Goal: Check status: Check status

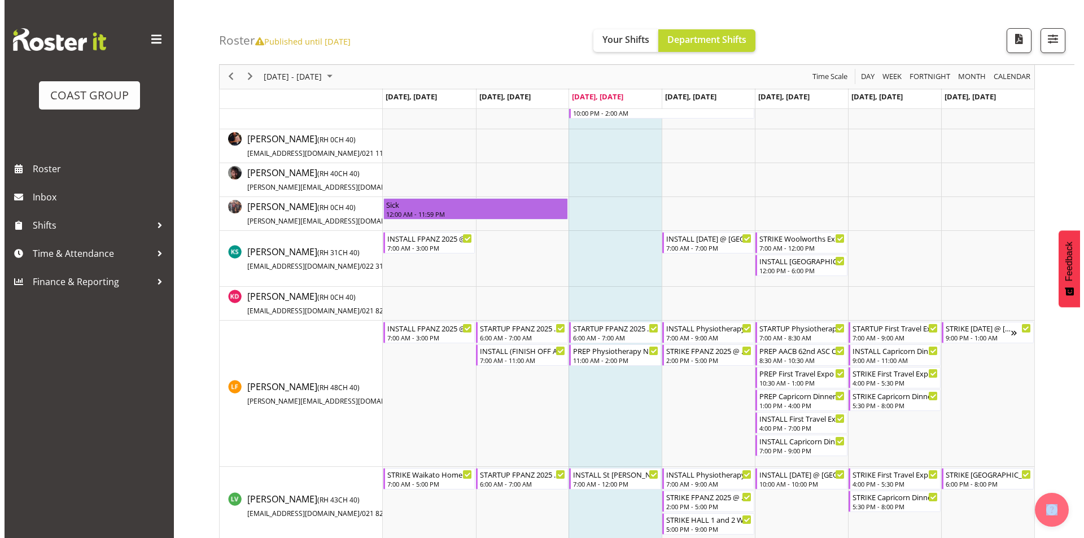
scroll to position [452, 0]
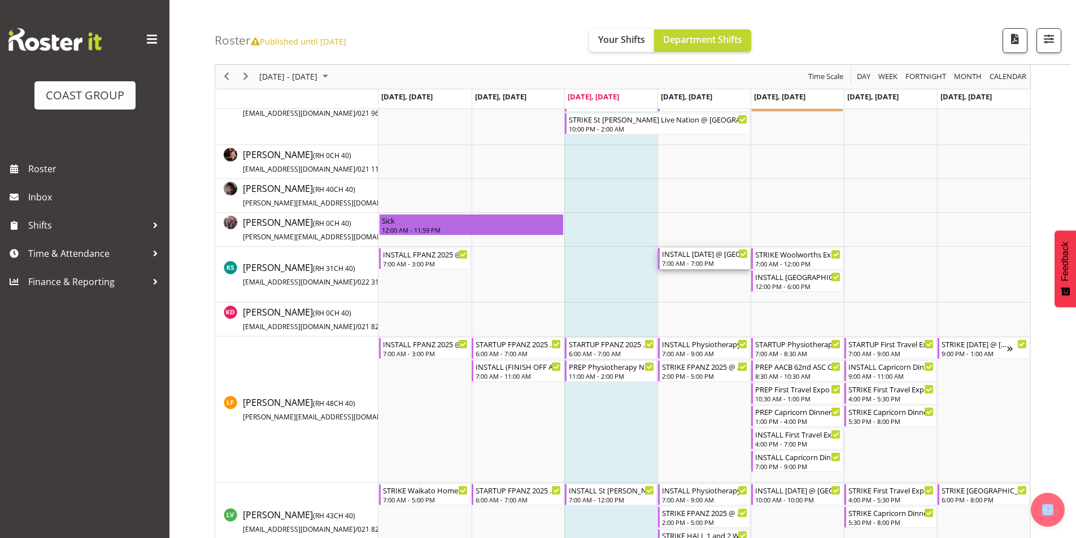
click at [708, 260] on div "7:00 AM - 7:00 PM" at bounding box center [705, 263] width 86 height 9
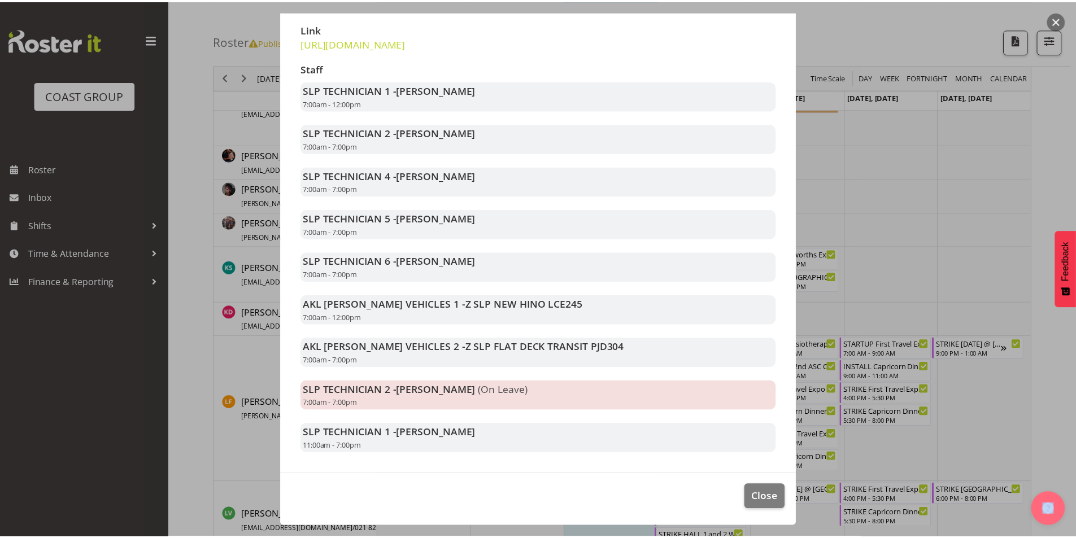
scroll to position [228, 0]
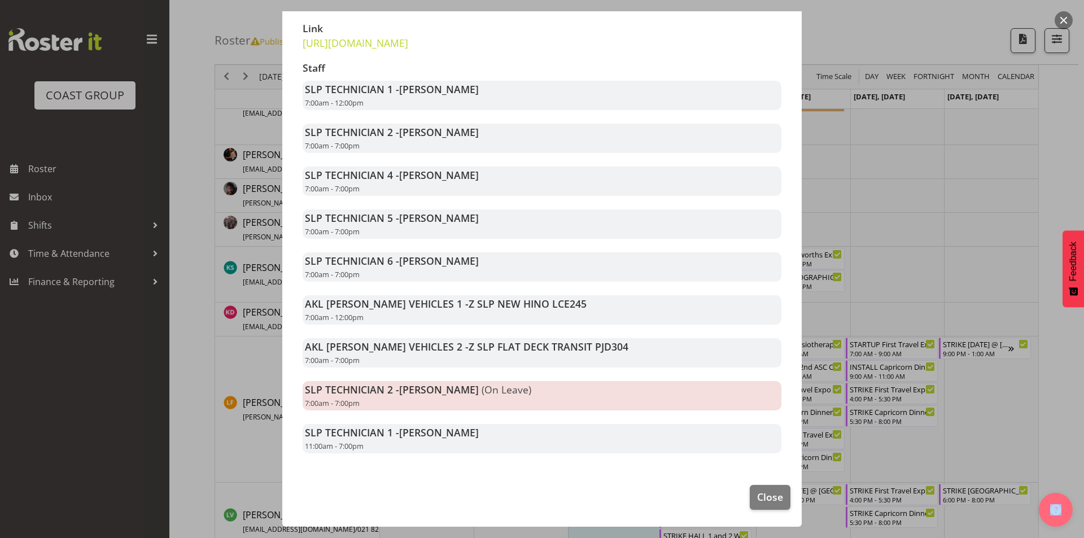
click at [1062, 18] on button "button" at bounding box center [1064, 20] width 18 height 18
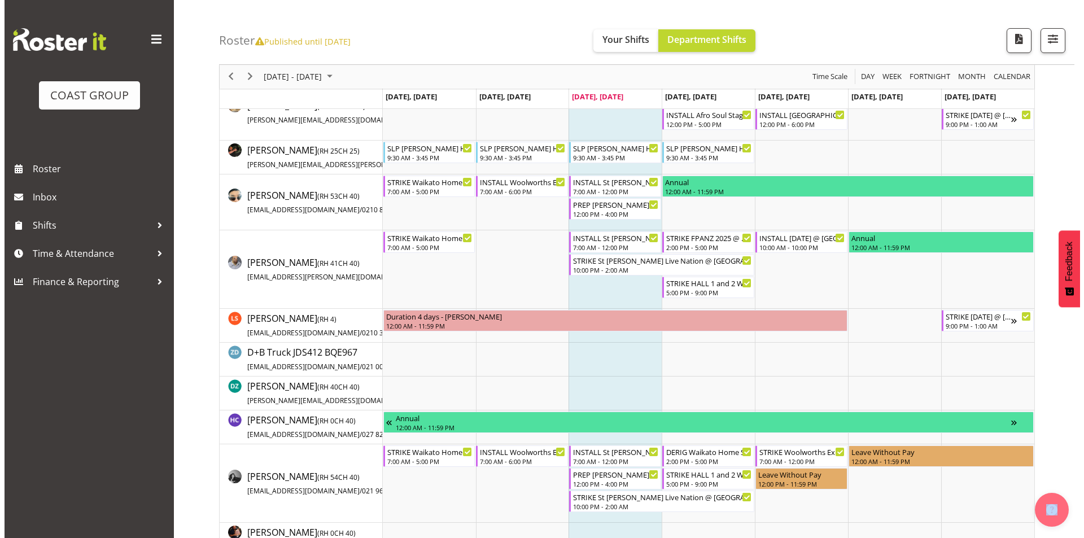
scroll to position [56, 0]
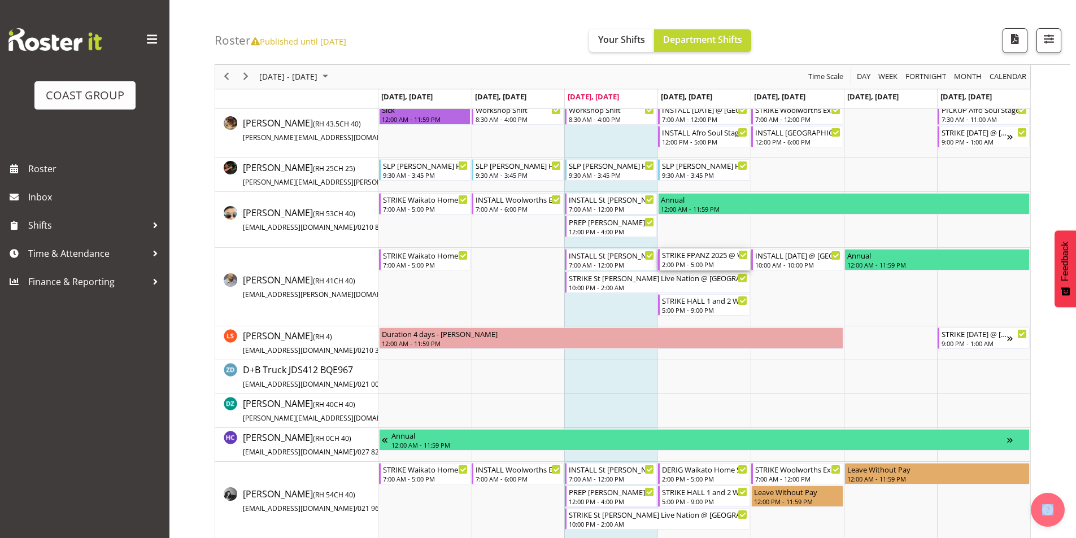
click at [710, 260] on div "STRIKE FPANZ 2025 @ VIADUCT EVENTS CENTRE On SIte @ 1430" at bounding box center [705, 254] width 86 height 11
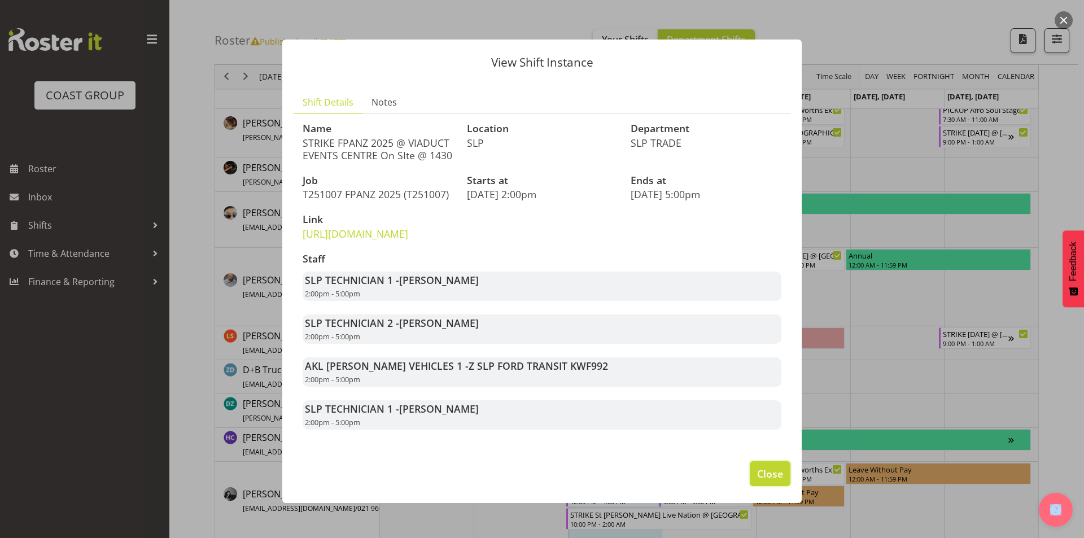
click at [764, 481] on span "Close" at bounding box center [770, 473] width 26 height 15
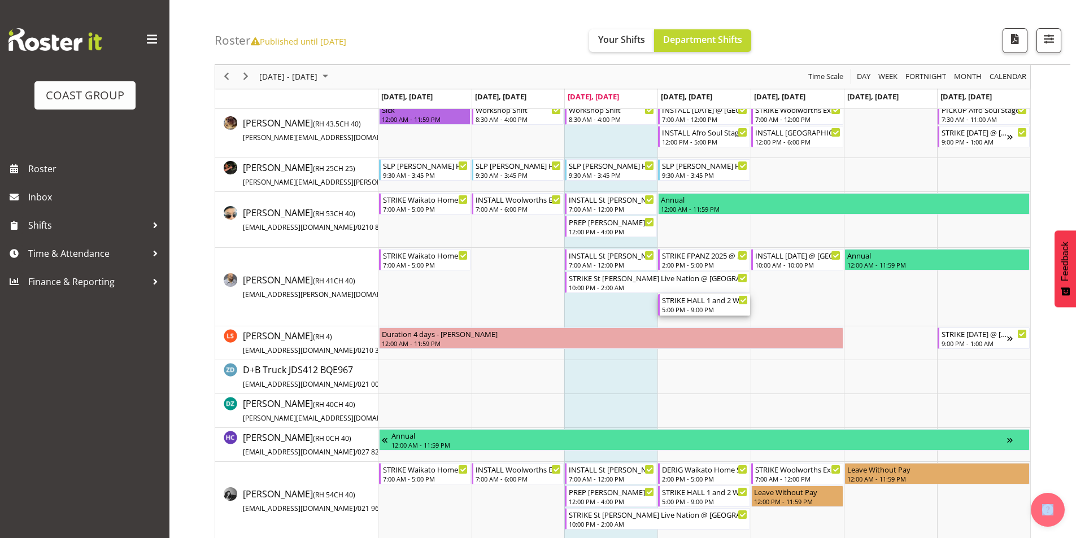
click at [705, 299] on div "STRIKE HALL 1 and 2 Woolworths Experience Event 2025 (HALLS 1 + 2 FIRST PLEASE)…" at bounding box center [705, 299] width 86 height 11
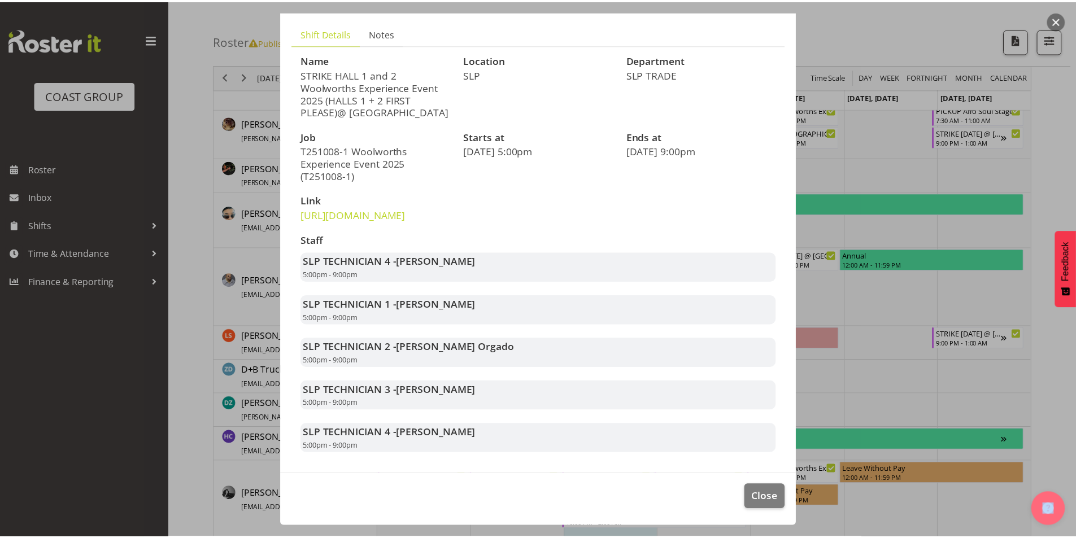
scroll to position [106, 0]
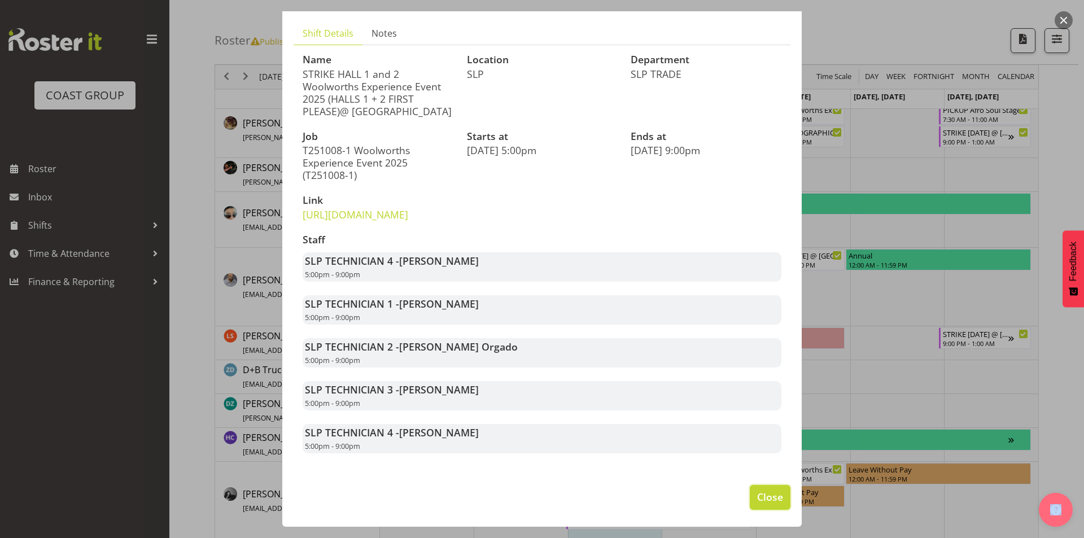
click at [757, 500] on span "Close" at bounding box center [770, 497] width 26 height 15
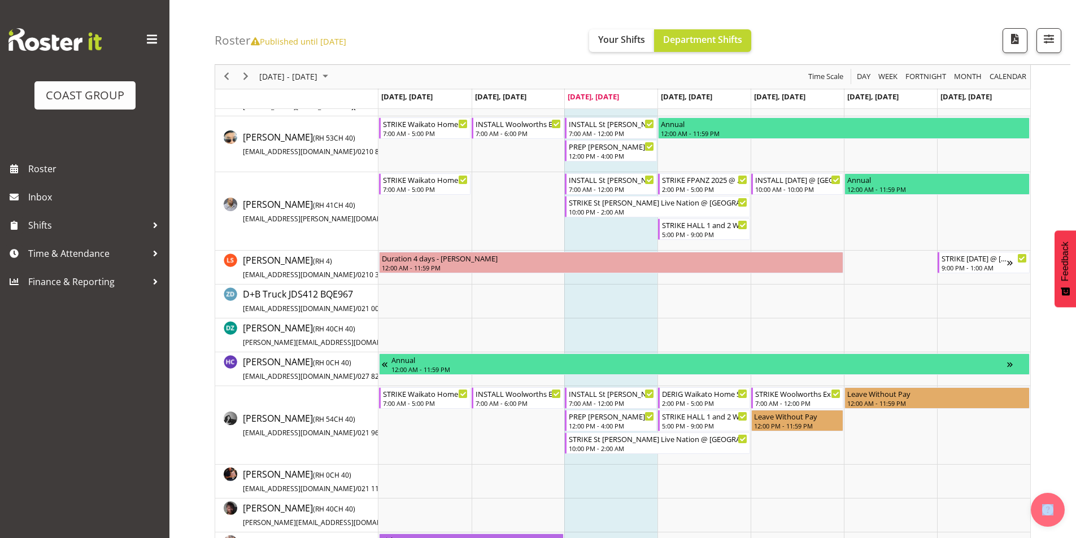
scroll to position [113, 0]
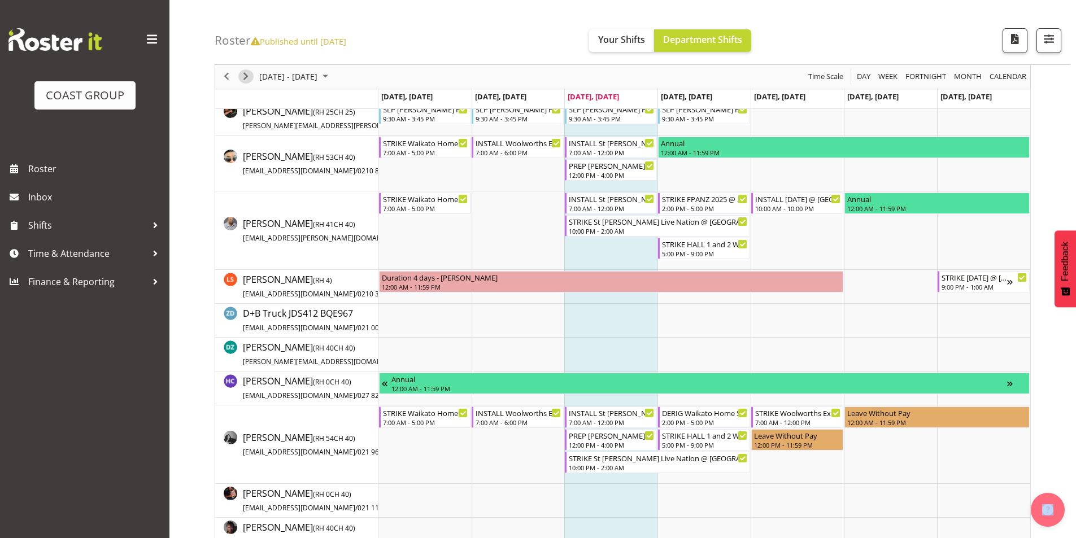
click at [247, 75] on span "Next" at bounding box center [246, 77] width 14 height 14
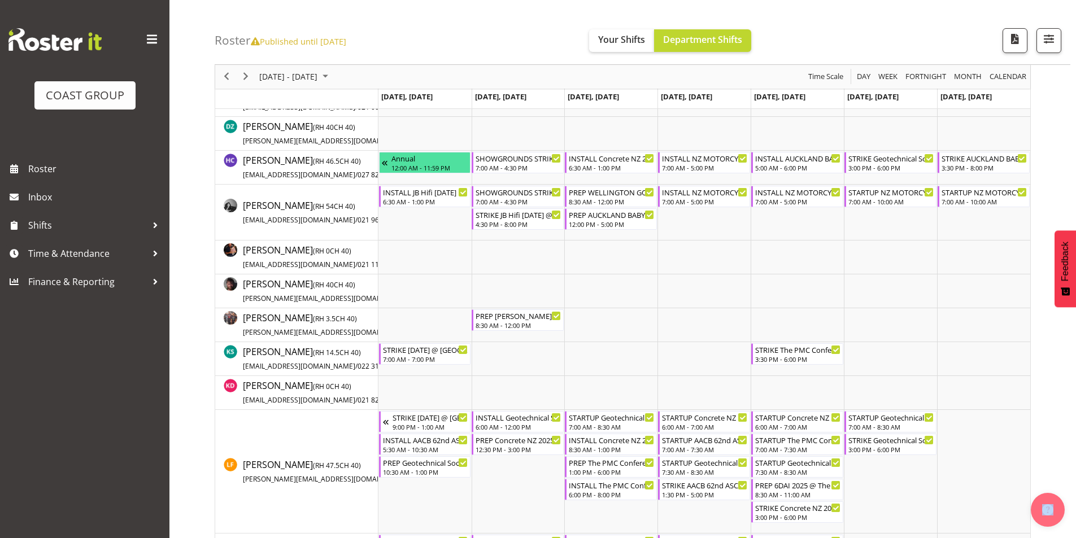
scroll to position [339, 0]
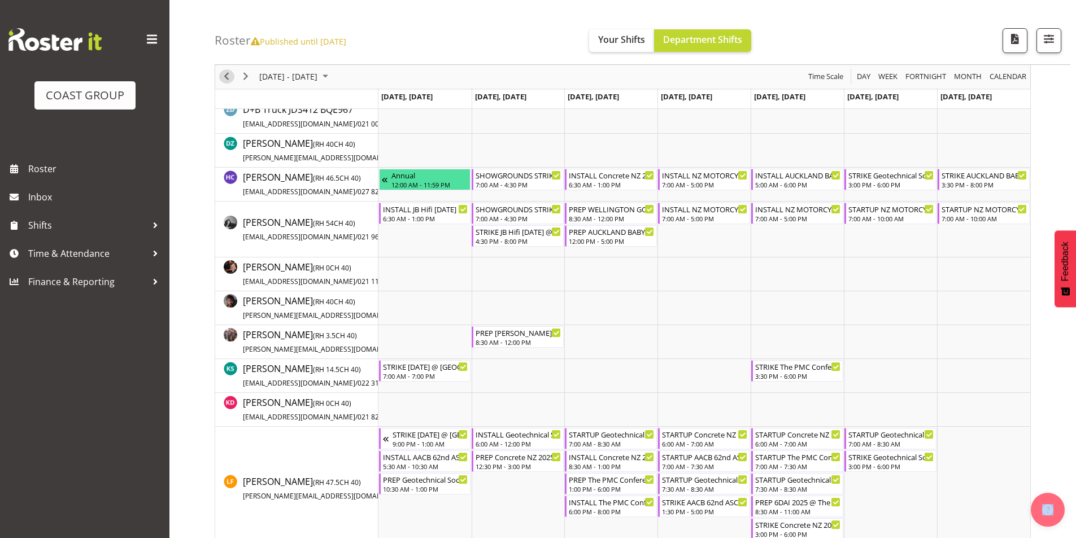
click at [230, 76] on span "Previous" at bounding box center [227, 77] width 14 height 14
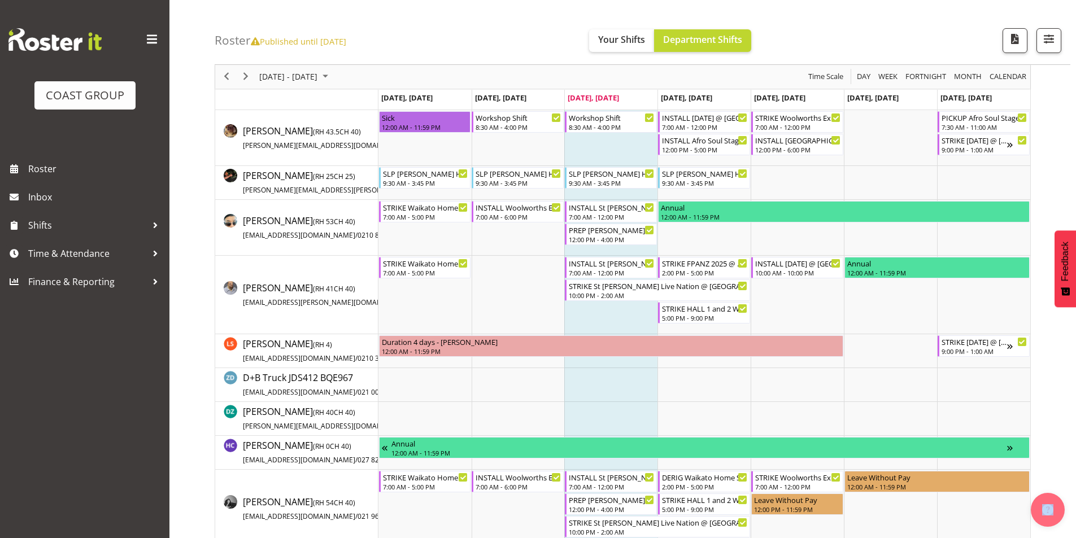
scroll to position [32, 0]
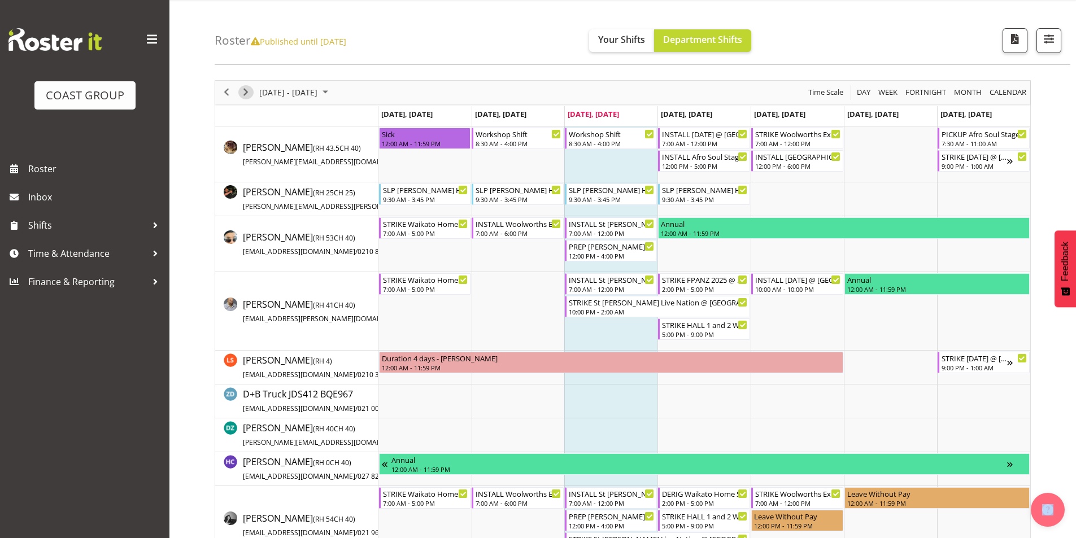
click at [246, 98] on span "Next" at bounding box center [246, 92] width 14 height 14
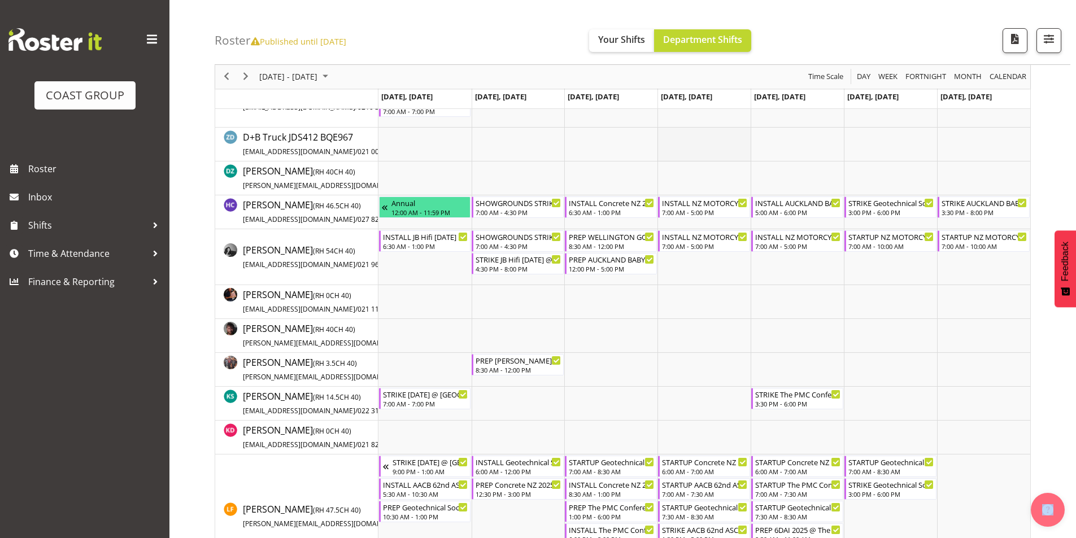
scroll to position [315, 0]
